Goal: Transaction & Acquisition: Purchase product/service

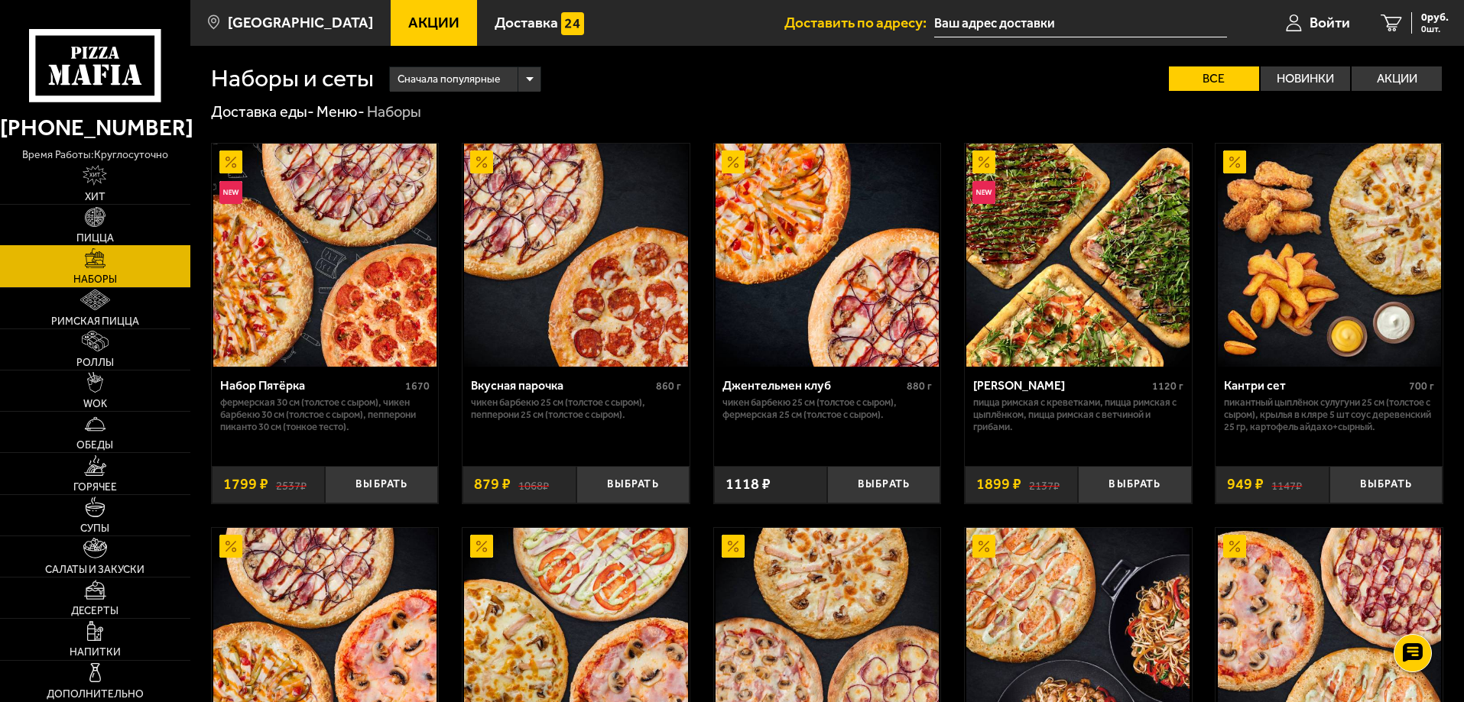
click at [96, 229] on link "Пицца" at bounding box center [95, 225] width 190 height 41
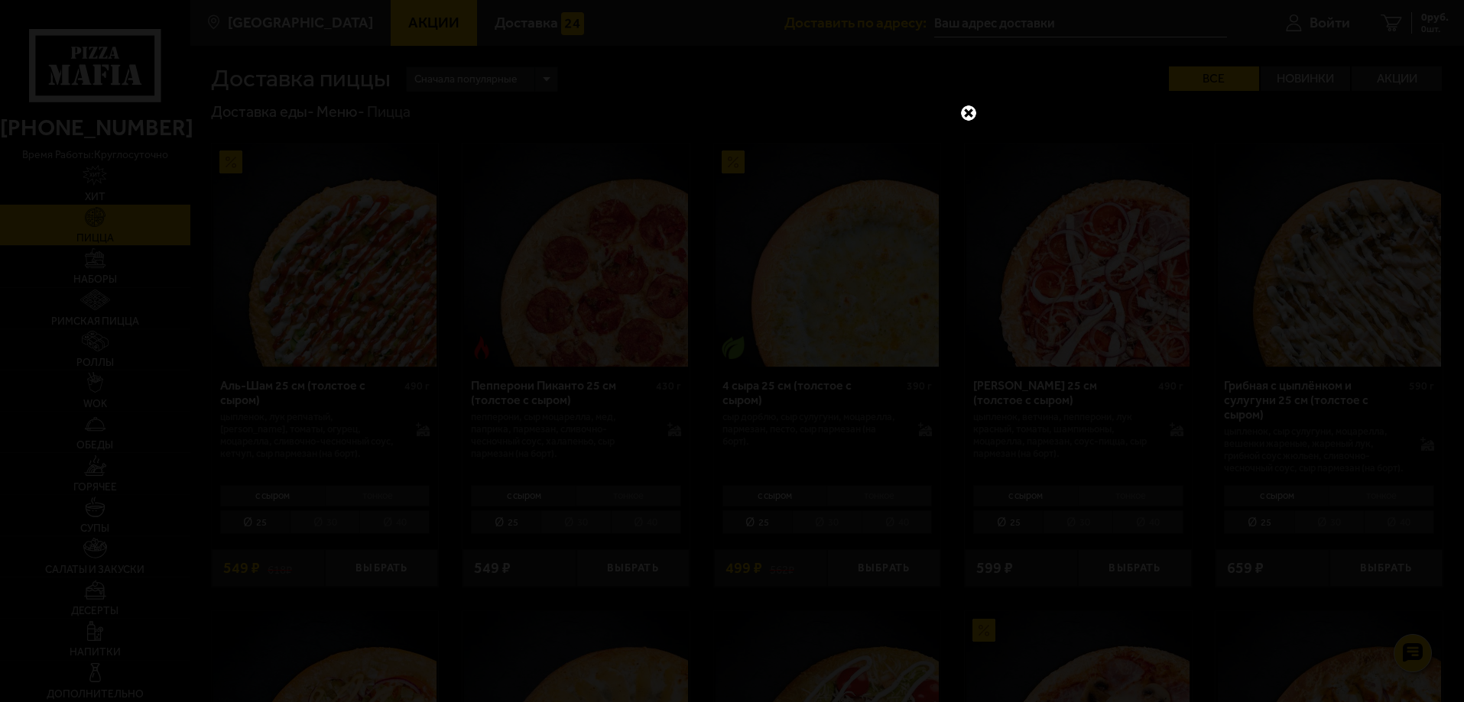
click at [967, 112] on link at bounding box center [968, 113] width 20 height 20
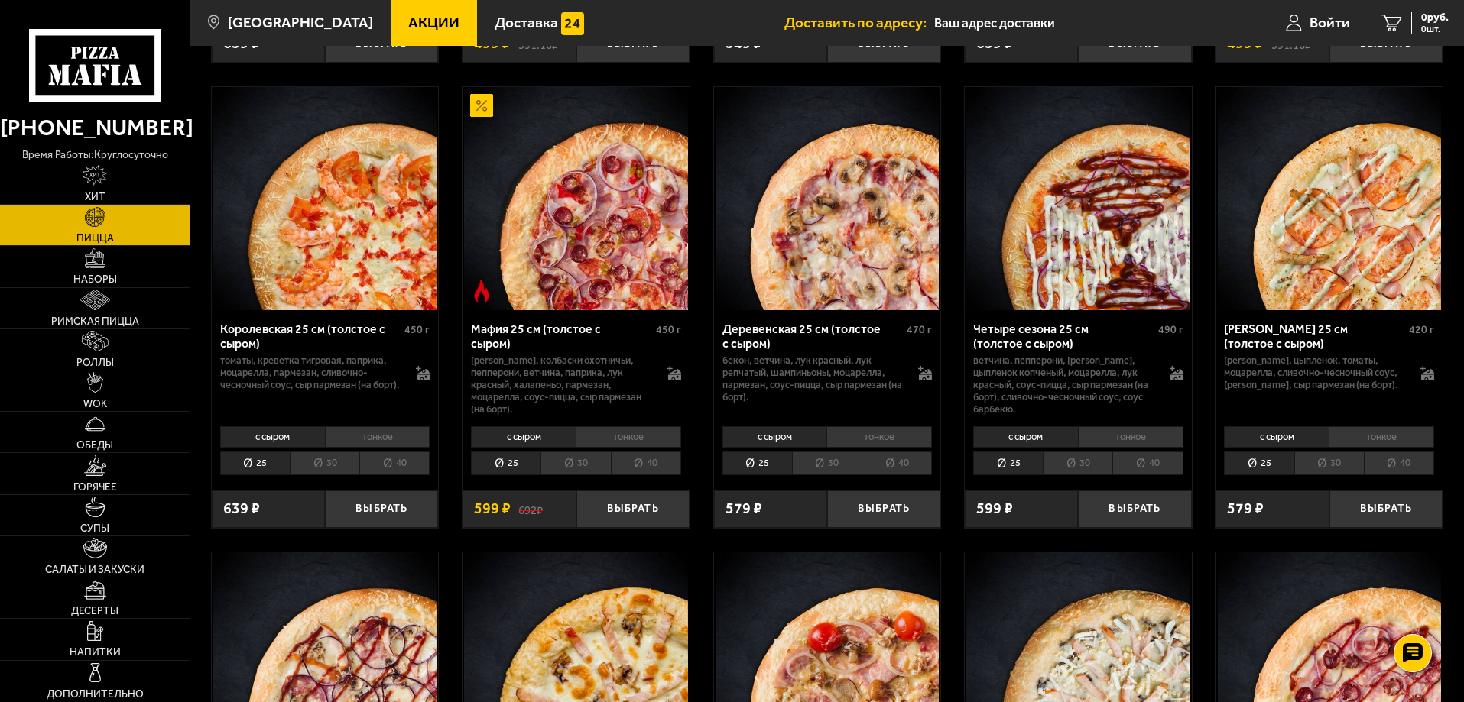
scroll to position [5044, 0]
